Goal: Information Seeking & Learning: Learn about a topic

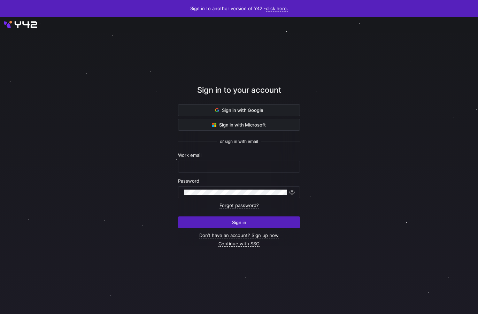
click at [242, 104] on div "Sign in to your account" at bounding box center [239, 94] width 122 height 20
click at [250, 110] on span "Sign in with Google" at bounding box center [239, 110] width 48 height 6
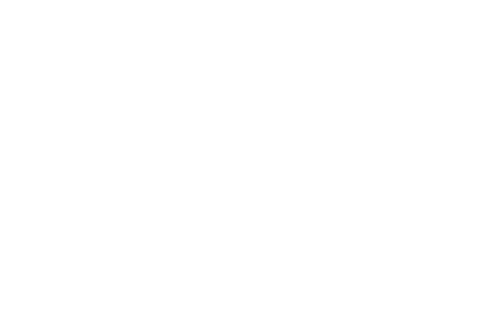
click at [477, 132] on div at bounding box center [239, 157] width 478 height 314
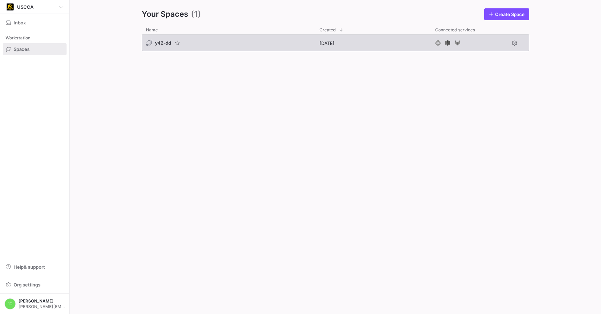
click at [173, 37] on div "y42-dd" at bounding box center [229, 43] width 174 height 17
click at [160, 41] on span "y42-dd" at bounding box center [163, 43] width 16 height 6
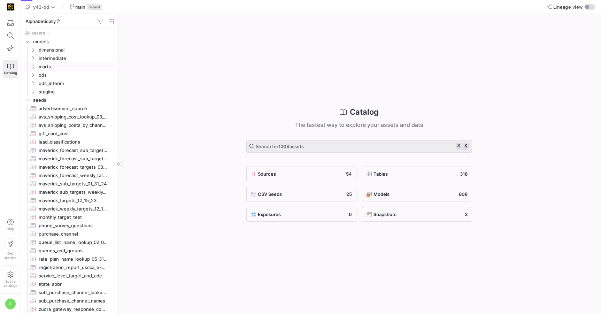
click at [34, 69] on y42-icon "Press SPACE to select this row." at bounding box center [33, 67] width 6 height 6
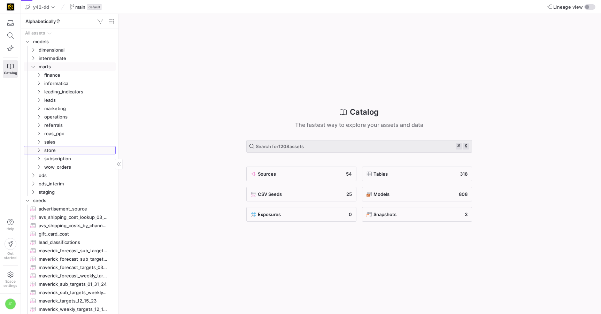
click at [38, 151] on icon "Press SPACE to select this row." at bounding box center [38, 150] width 5 height 4
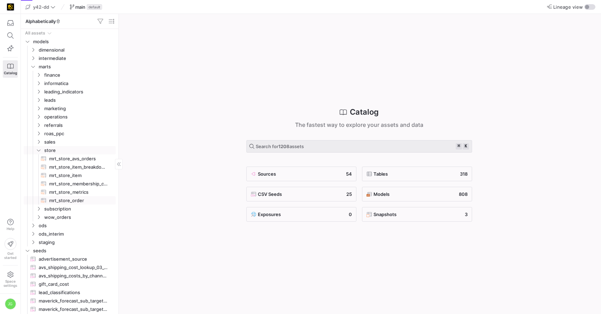
click at [74, 199] on span "mrt_store_order​​​​​​​​​​" at bounding box center [78, 201] width 59 height 8
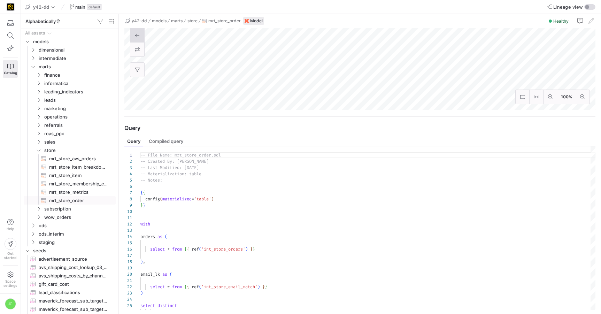
scroll to position [307, 0]
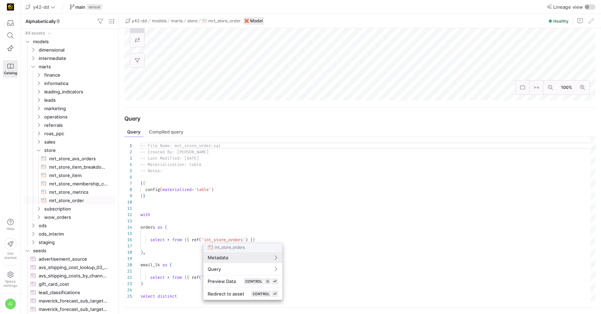
click at [239, 146] on div at bounding box center [300, 157] width 601 height 314
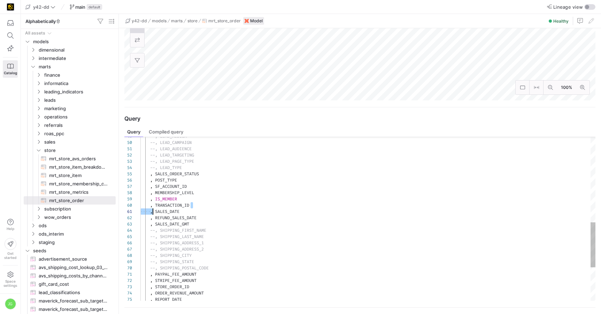
scroll to position [56, 8]
type textarea "--, LEAD_AUDIENCE --, LEAD_TARGETING --, LEAD_PAGE_TYPE --, LEAD_TYPE , SALES_O…"
drag, startPoint x: 194, startPoint y: 205, endPoint x: 148, endPoint y: 207, distance: 46.8
click at [148, 207] on div "--, SHIPPING_CITY --, SHIPPING_STATE --, SHIPPING_POSTAL_CODE , PAYPAL_FEE_AMOU…" at bounding box center [367, 123] width 455 height 595
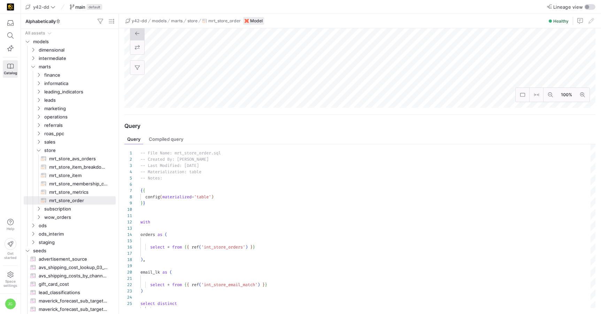
scroll to position [304, 0]
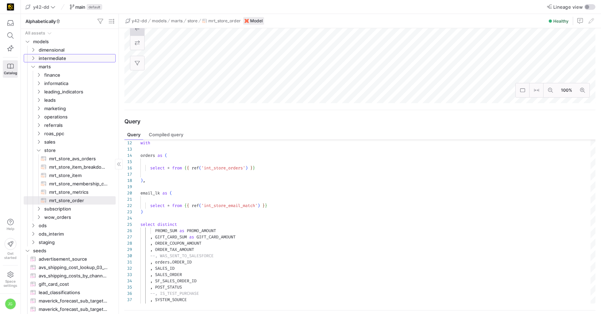
click at [32, 55] on y42-icon "Press SPACE to select this row." at bounding box center [33, 58] width 6 height 6
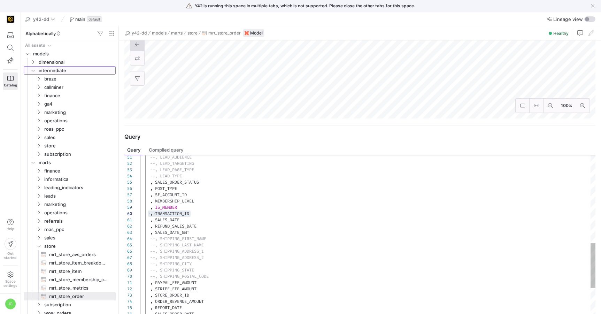
scroll to position [378, 0]
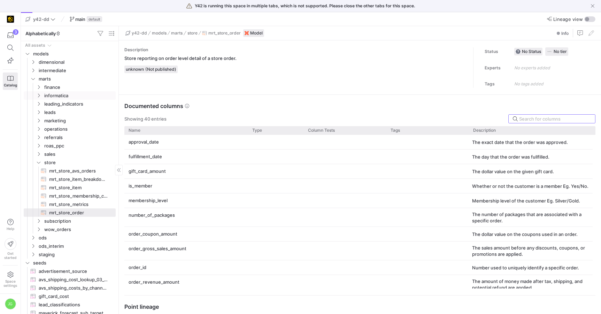
scroll to position [63, 0]
click at [33, 70] on icon "Press SPACE to select this row." at bounding box center [33, 70] width 5 height 4
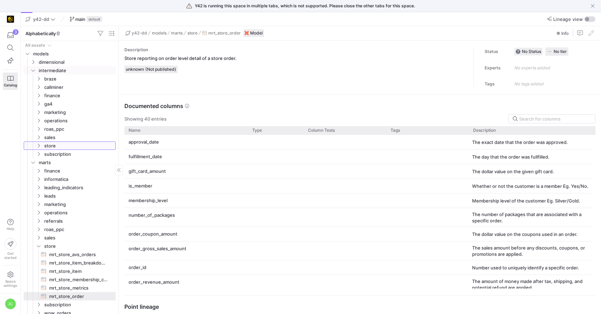
click at [40, 144] on icon "Press SPACE to select this row." at bounding box center [38, 146] width 5 height 4
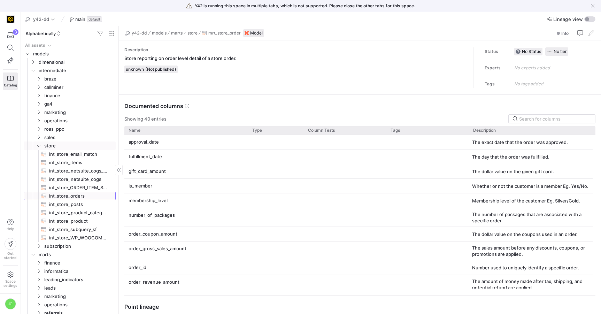
click at [80, 198] on span "int_store_orders​​​​​​​​​​" at bounding box center [78, 196] width 59 height 8
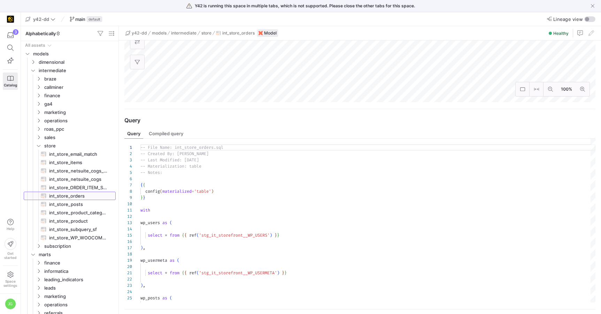
scroll to position [201, 0]
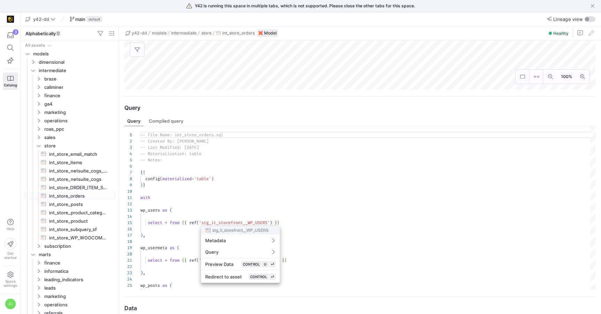
click at [225, 212] on div at bounding box center [300, 157] width 601 height 314
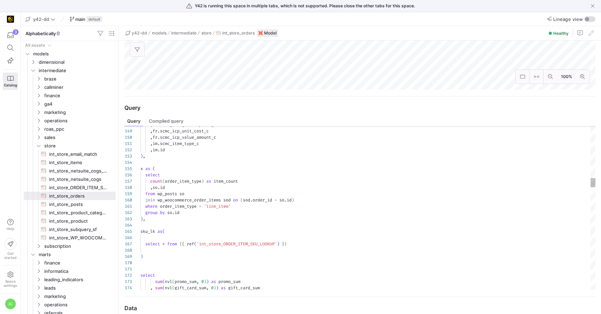
type textarea "where order_item_type = 'line_item' group by [DOMAIN_NAME] ), sku_lk as( select…"
type textarea "t"
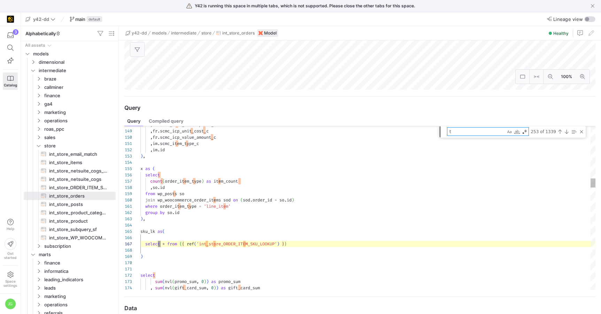
type textarea "when membership_level = 'CCM' or membership_level = 'Concealed Carry Magazine' …"
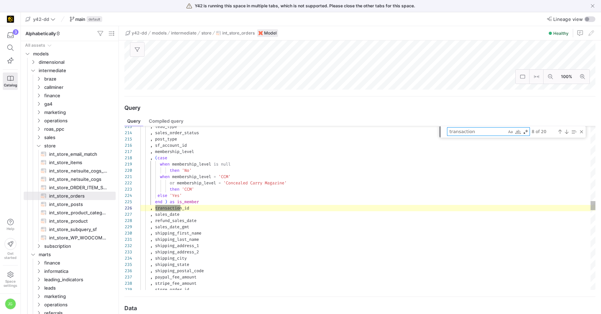
scroll to position [63, 43]
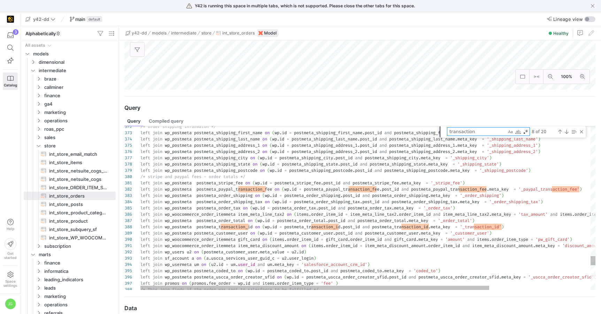
type textarea "transaction"
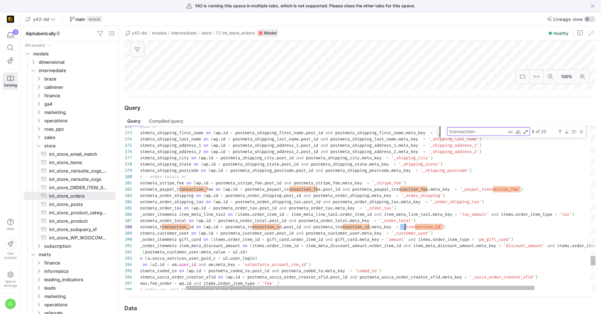
scroll to position [19, 329]
drag, startPoint x: 459, startPoint y: 229, endPoint x: 411, endPoint y: 226, distance: 47.9
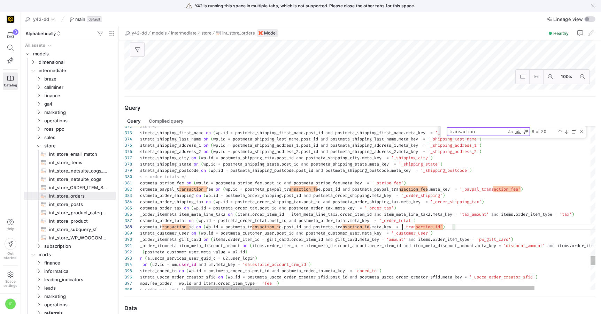
drag, startPoint x: 453, startPoint y: 227, endPoint x: 319, endPoint y: 229, distance: 134.2
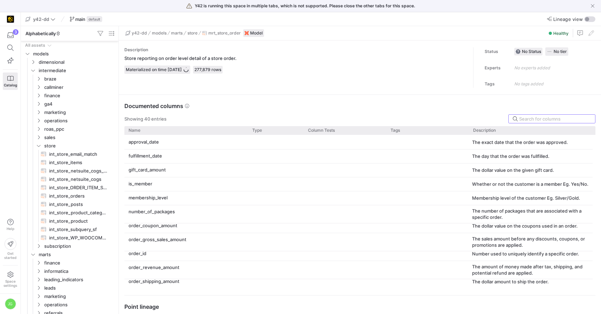
scroll to position [78, 0]
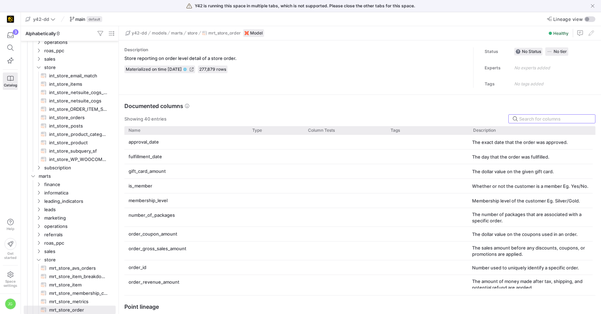
type textarea "-- File Name: int_store_orders.sql -- Created By: [PERSON_NAME] -- Last Modifie…"
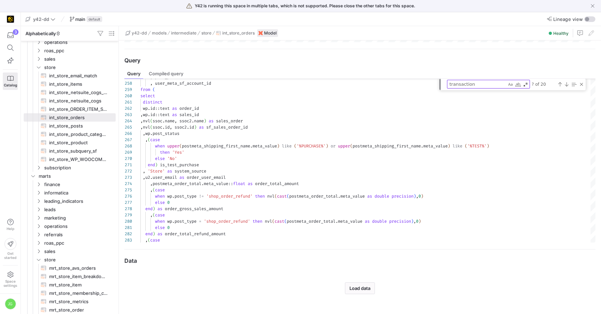
scroll to position [19, 83]
